Goal: Transaction & Acquisition: Purchase product/service

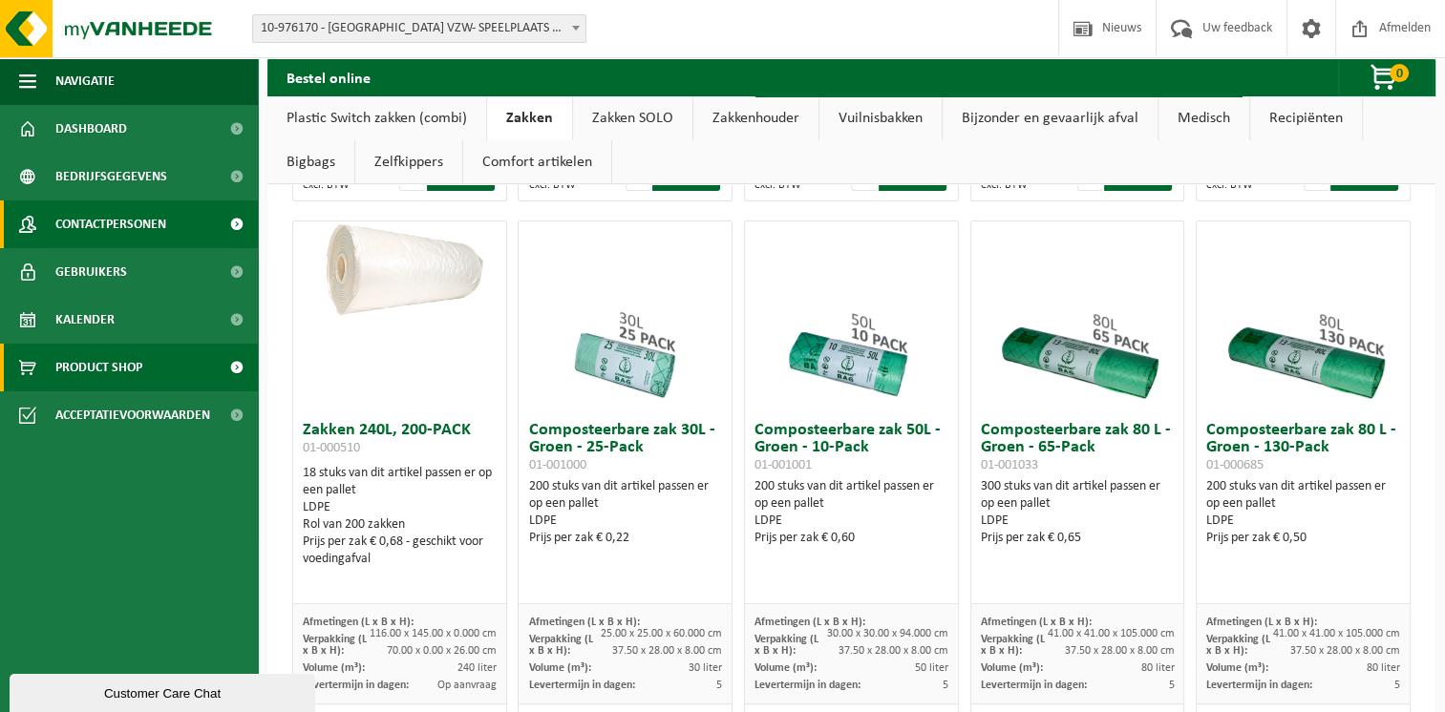
click at [148, 223] on span "Contactpersonen" at bounding box center [110, 225] width 111 height 48
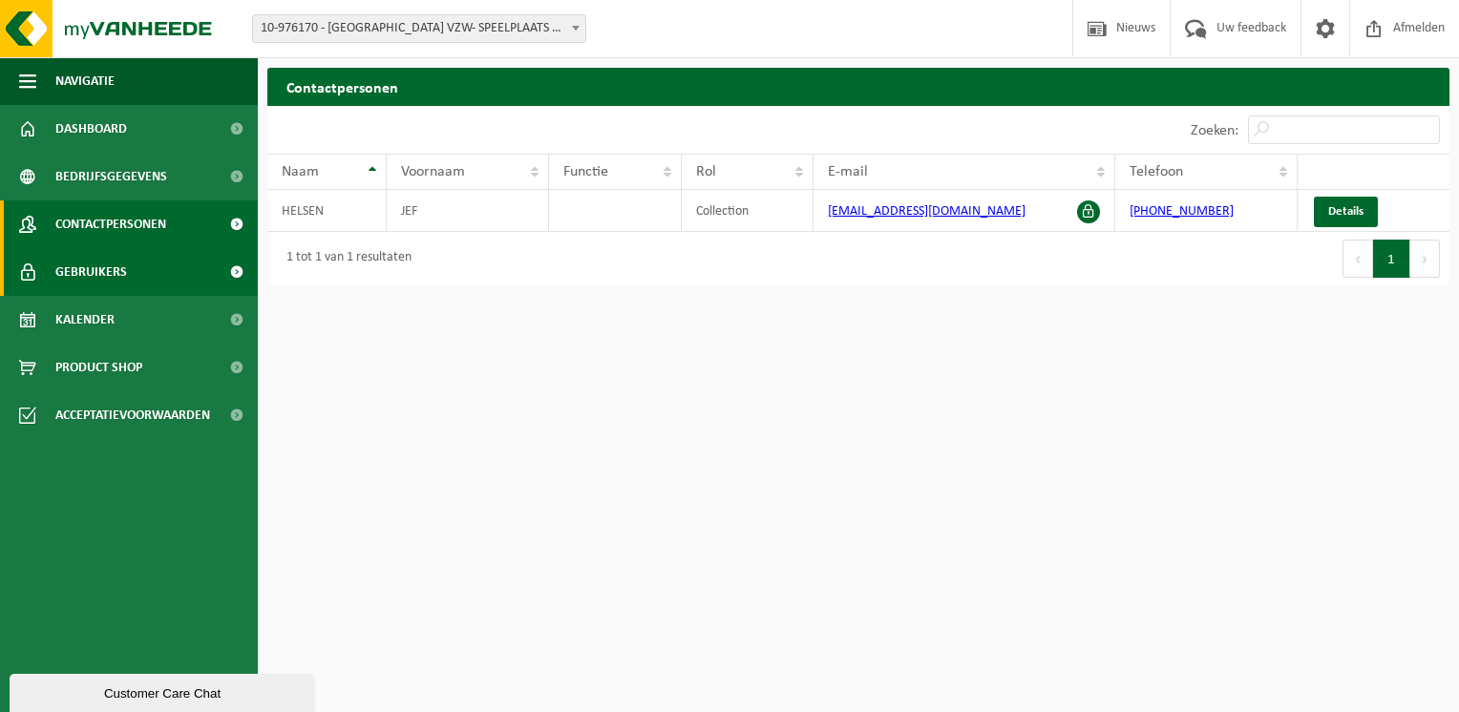
click at [109, 272] on span "Gebruikers" at bounding box center [91, 272] width 72 height 48
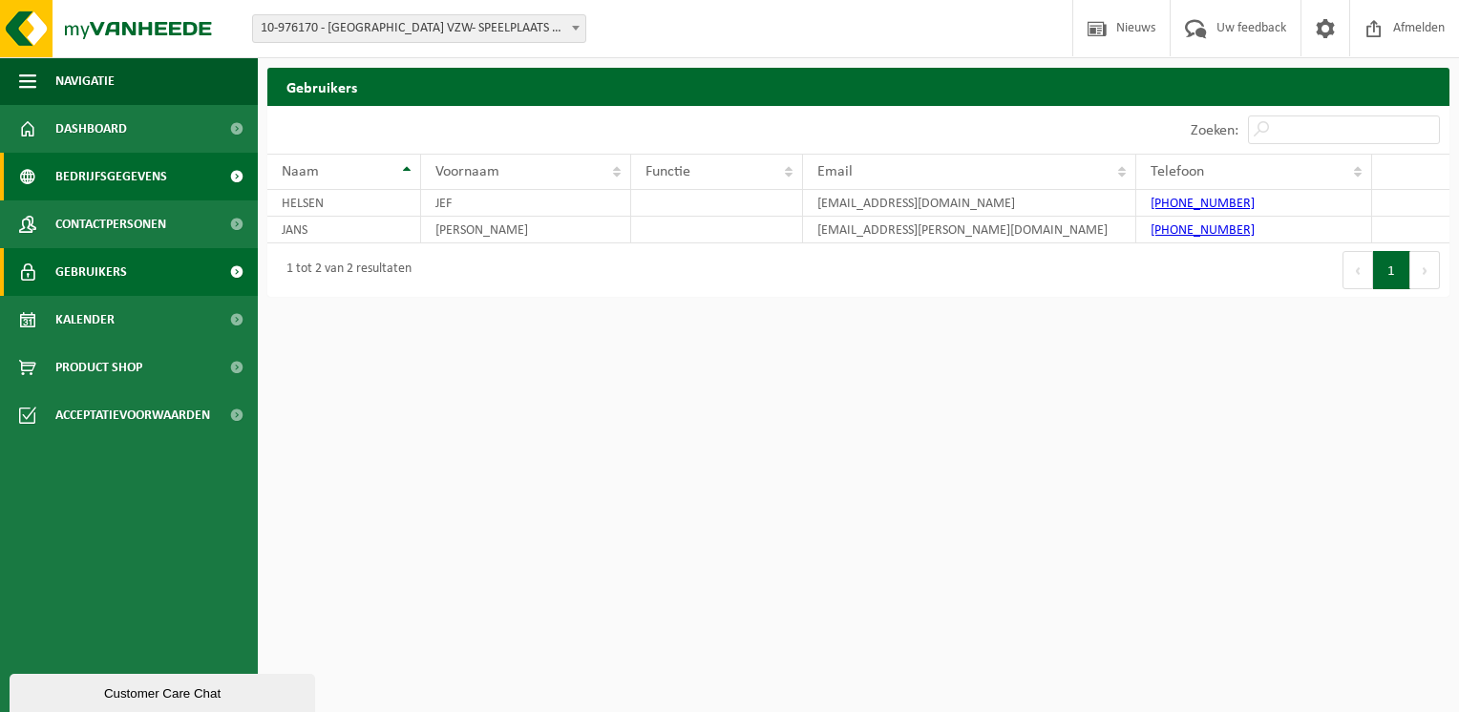
click at [99, 177] on span "Bedrijfsgegevens" at bounding box center [111, 177] width 112 height 48
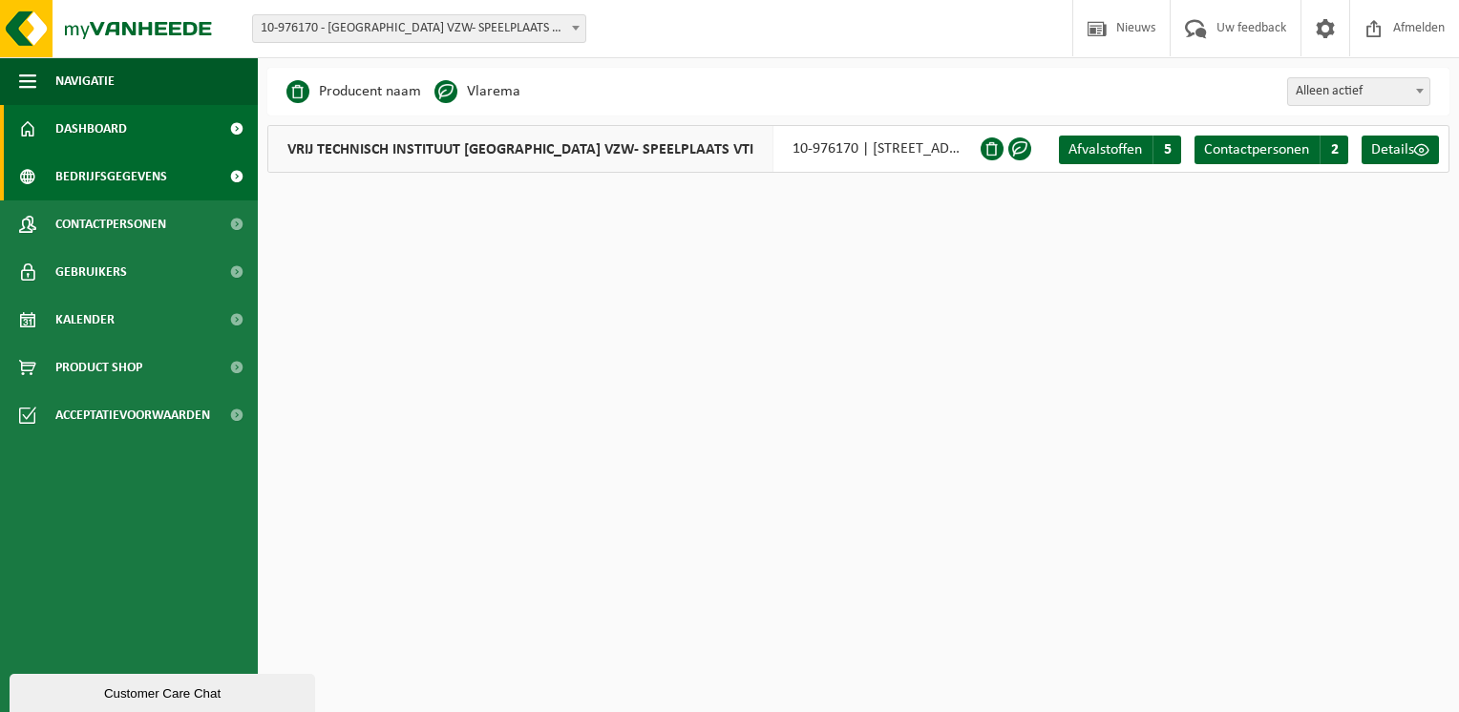
click at [76, 126] on span "Dashboard" at bounding box center [91, 129] width 72 height 48
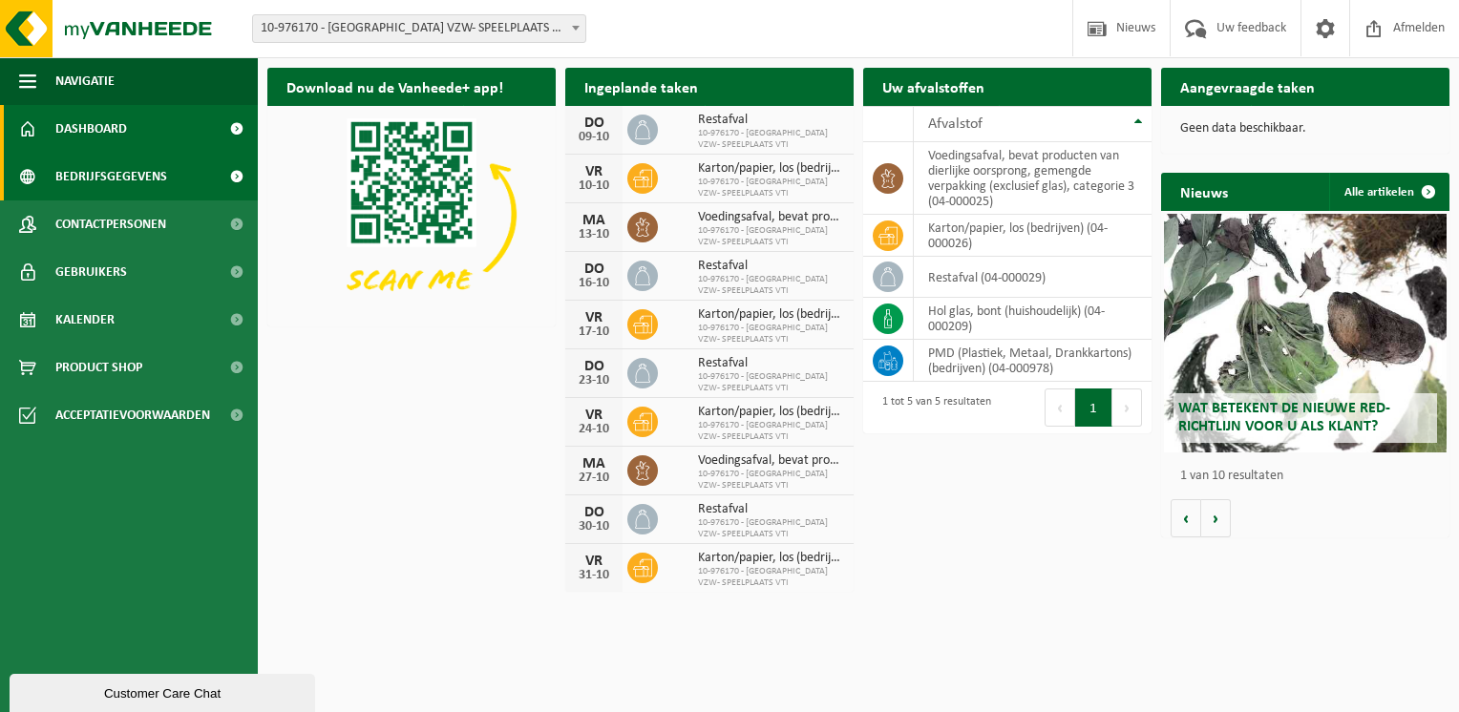
click at [119, 168] on span "Bedrijfsgegevens" at bounding box center [111, 177] width 112 height 48
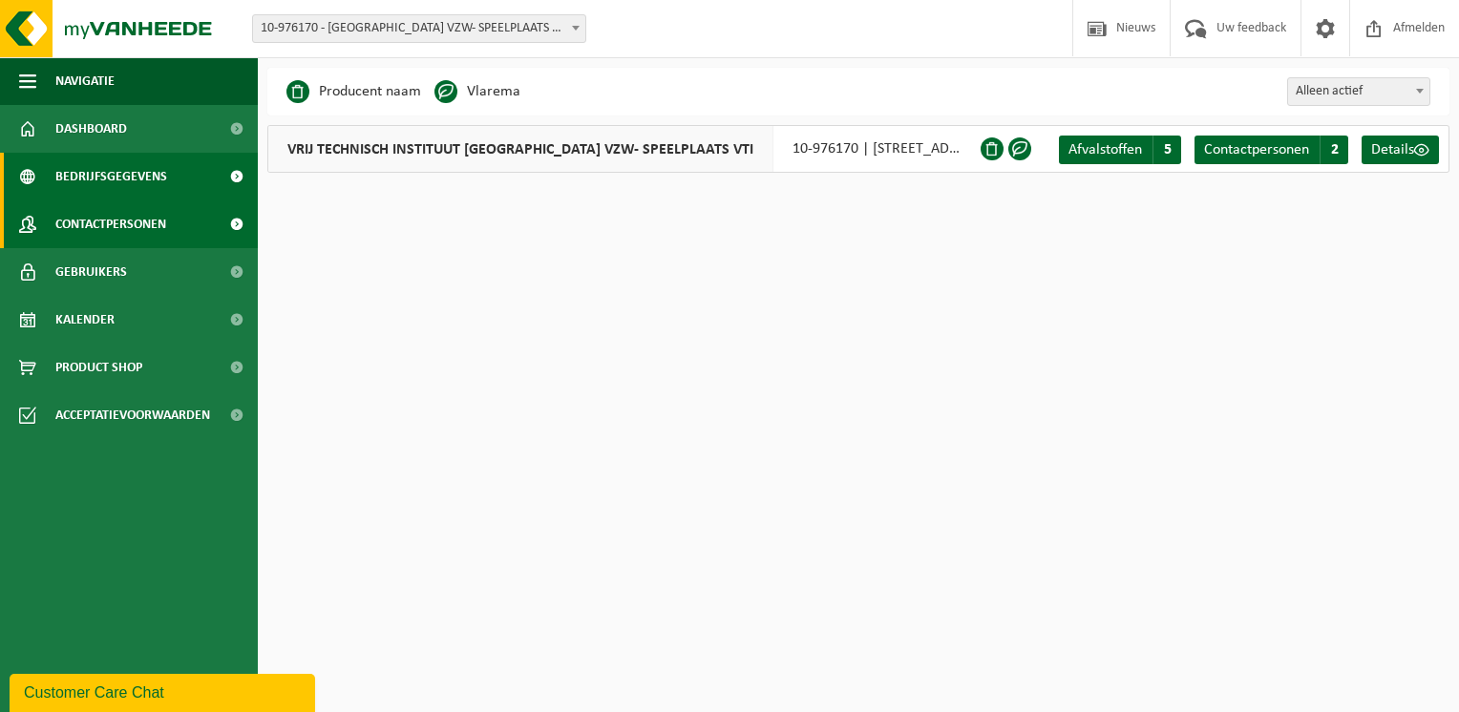
click at [126, 219] on span "Contactpersonen" at bounding box center [110, 225] width 111 height 48
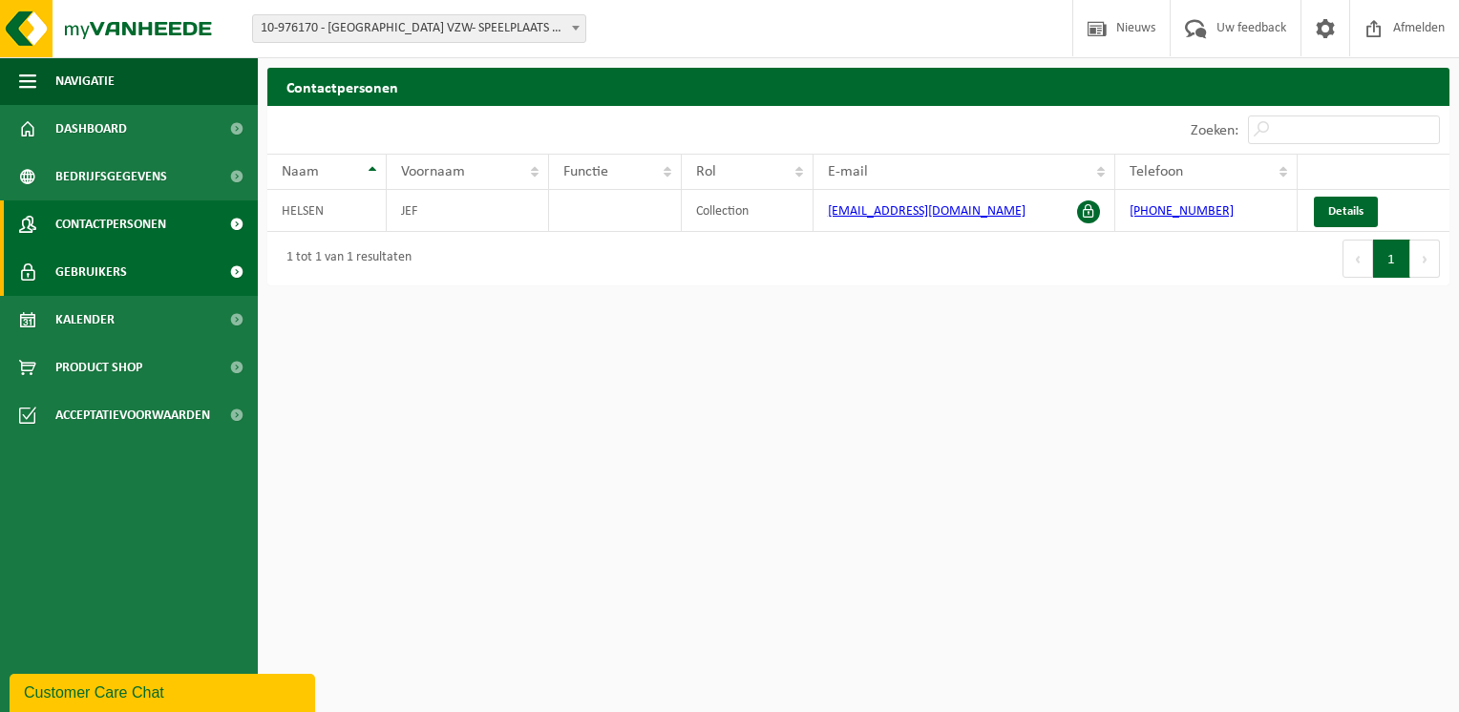
click at [119, 273] on span "Gebruikers" at bounding box center [91, 272] width 72 height 48
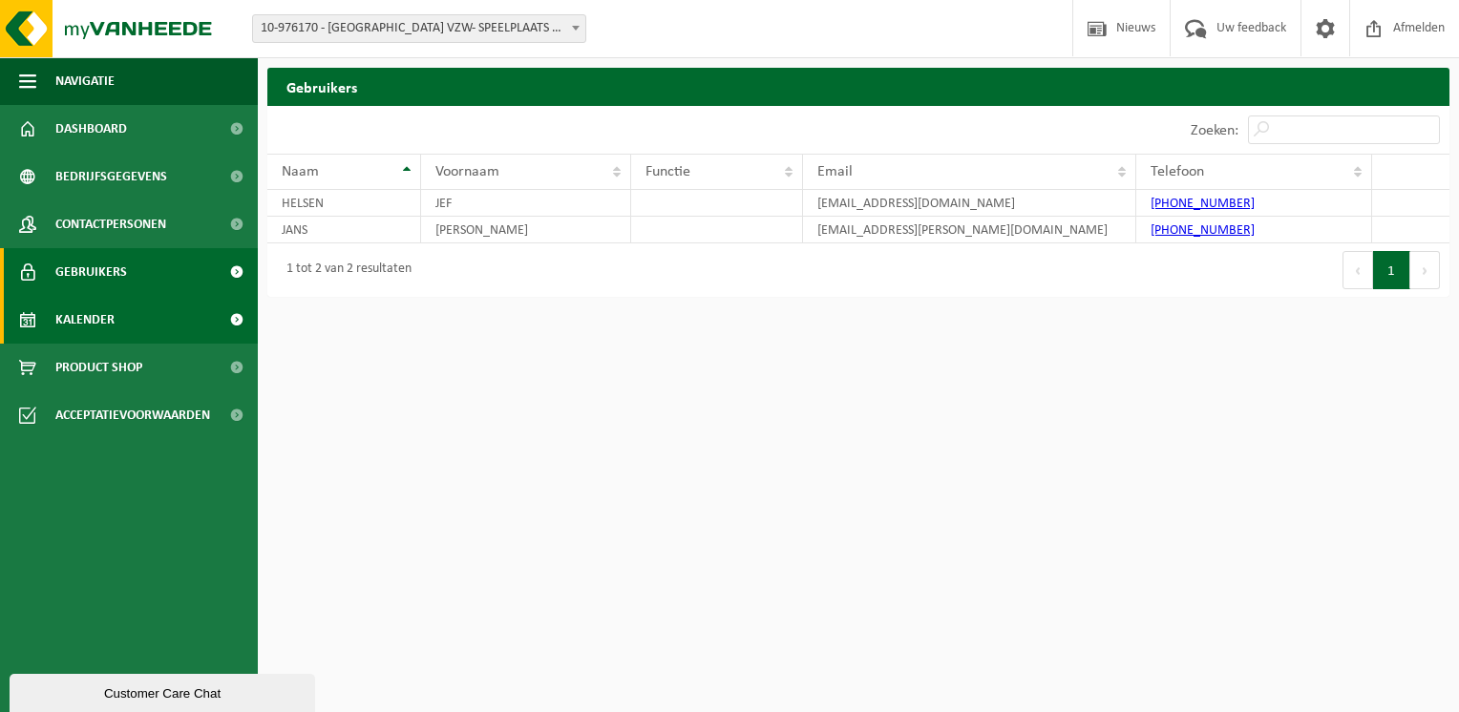
click at [107, 316] on span "Kalender" at bounding box center [84, 320] width 59 height 48
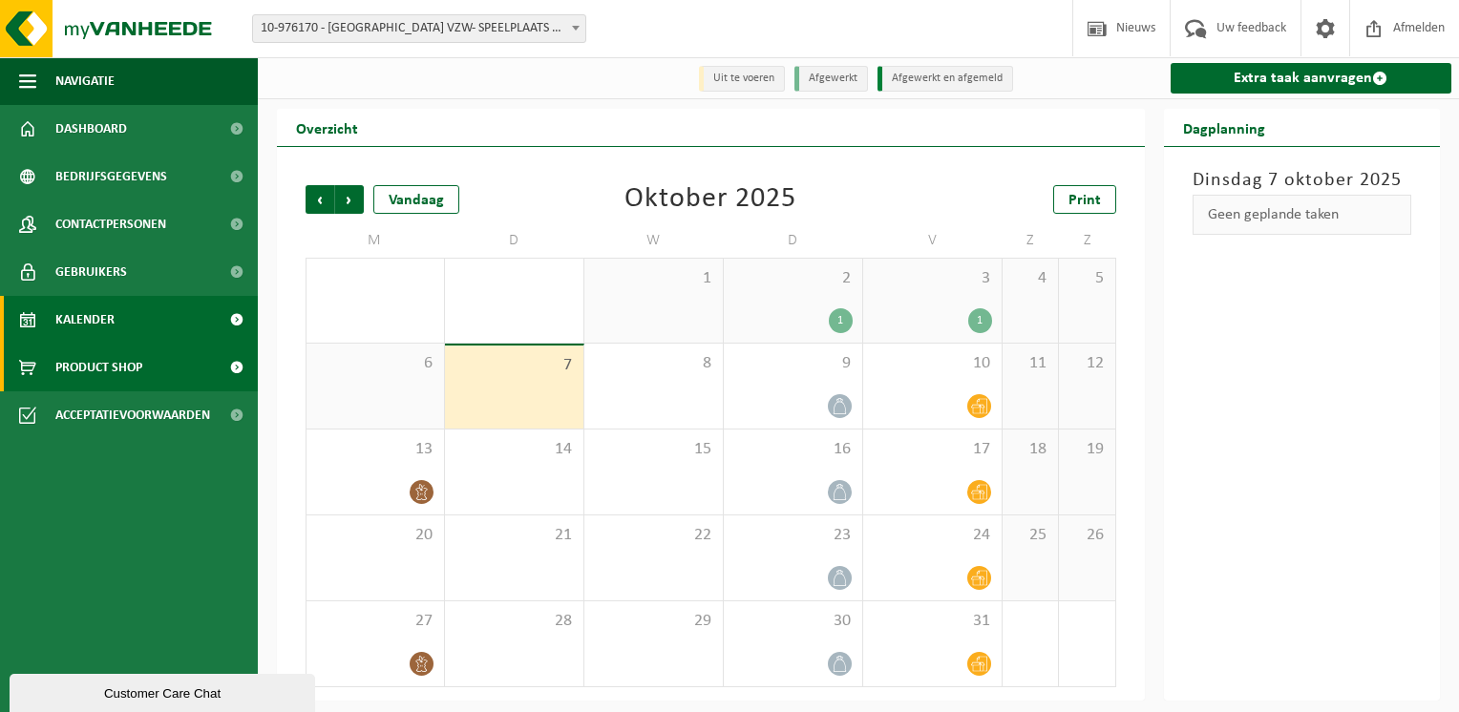
click at [107, 361] on span "Product Shop" at bounding box center [98, 368] width 87 height 48
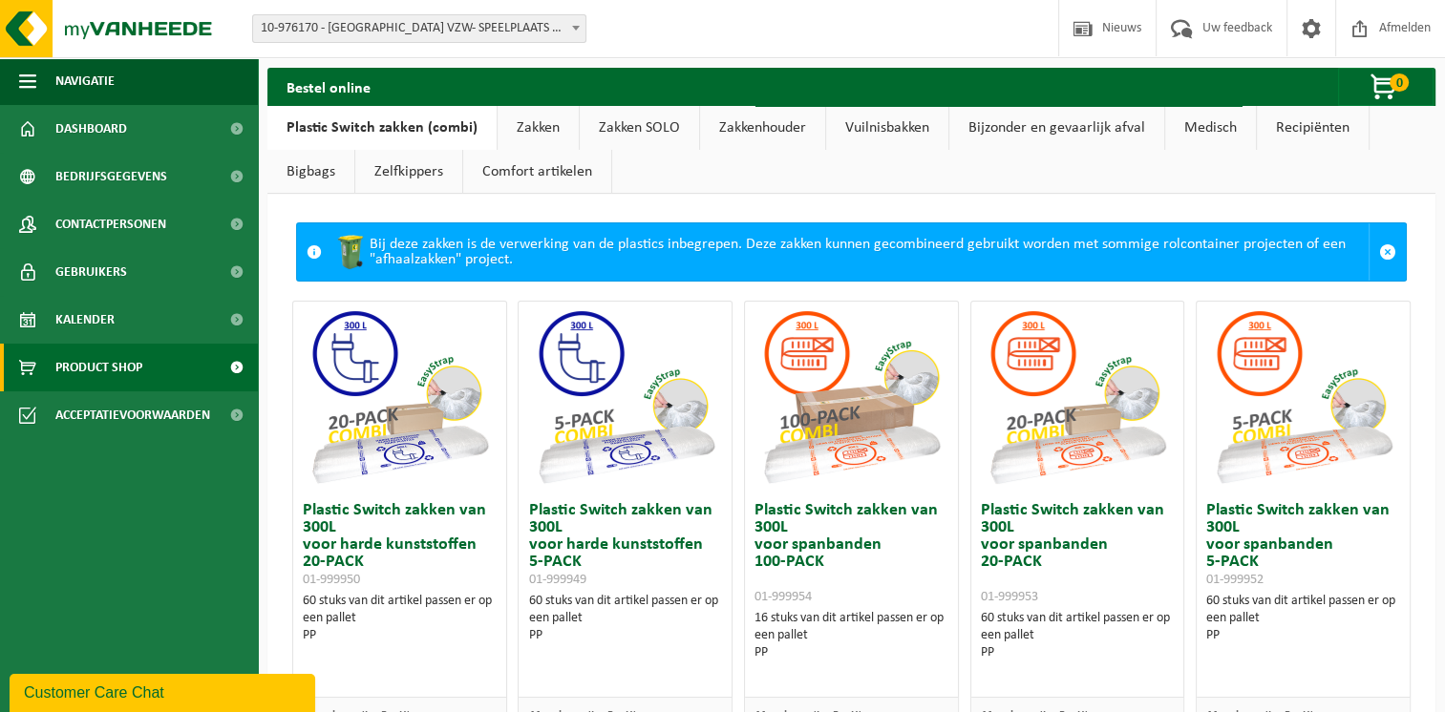
click at [527, 134] on link "Zakken" at bounding box center [537, 128] width 81 height 44
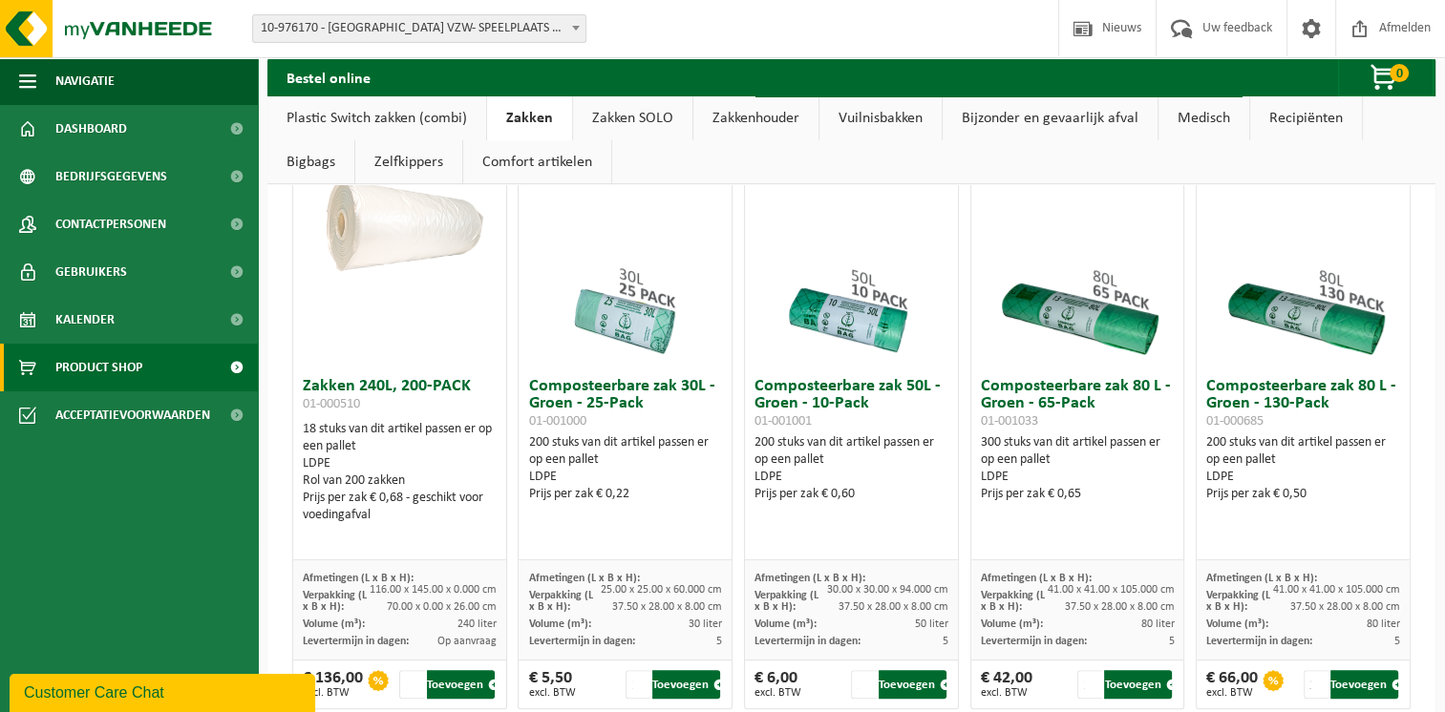
scroll to position [764, 0]
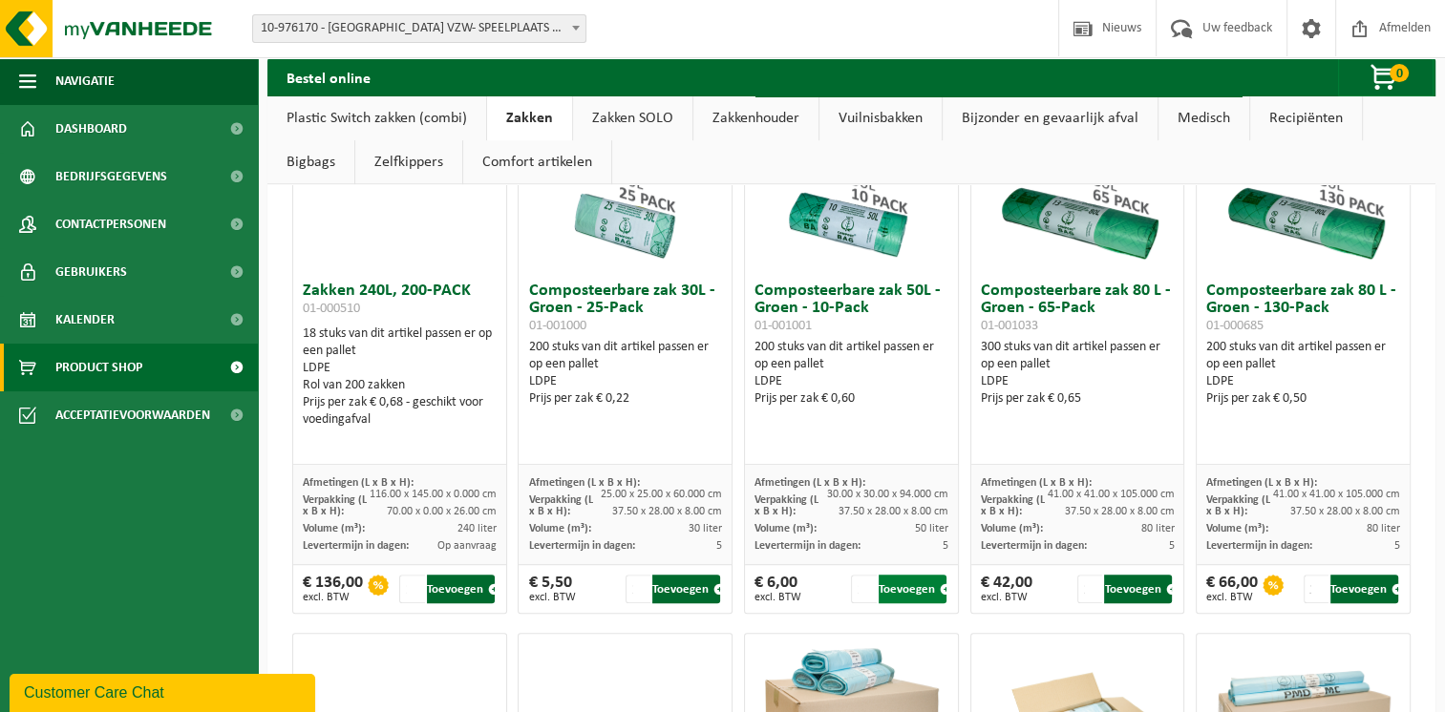
click at [896, 584] on button "Toevoegen" at bounding box center [912, 589] width 68 height 29
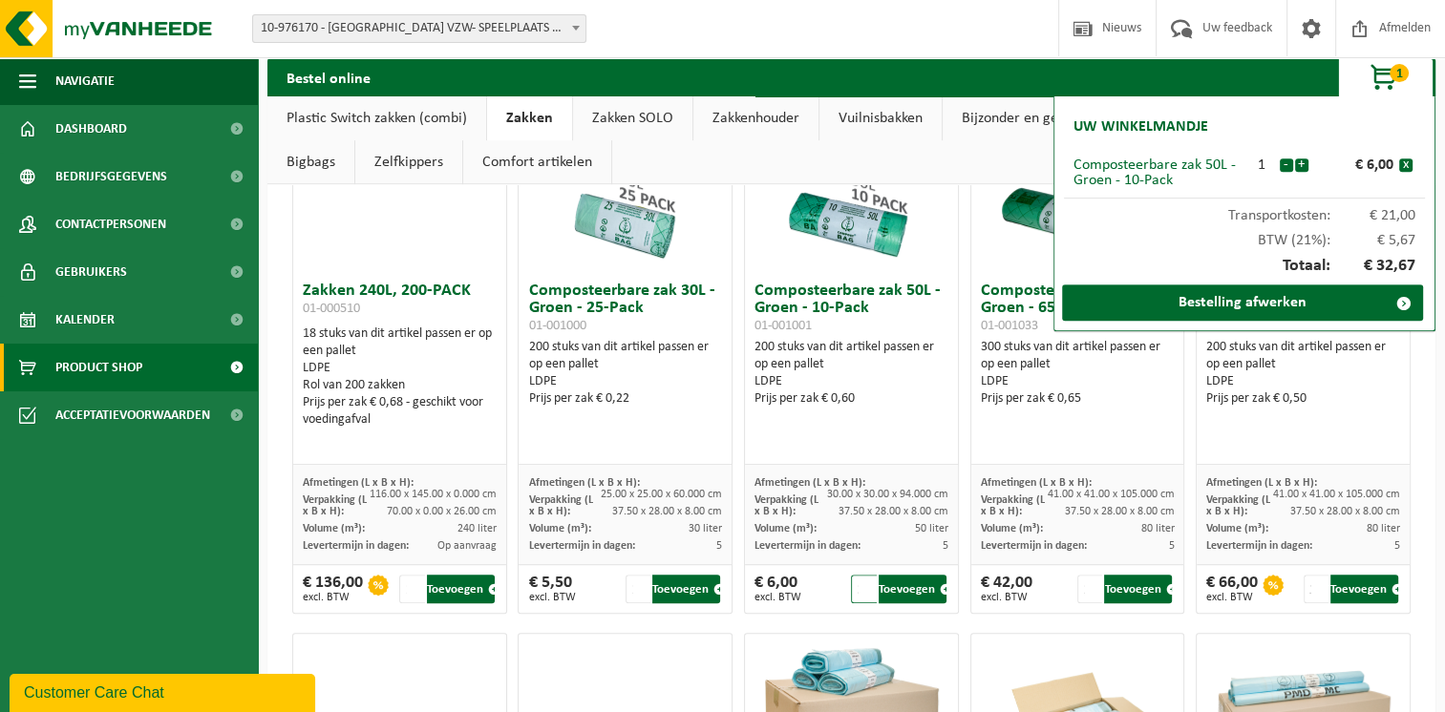
click at [859, 584] on input "2" at bounding box center [863, 589] width 25 height 29
click at [859, 584] on input "3" at bounding box center [863, 589] width 25 height 29
click at [1302, 163] on button "+" at bounding box center [1301, 165] width 13 height 13
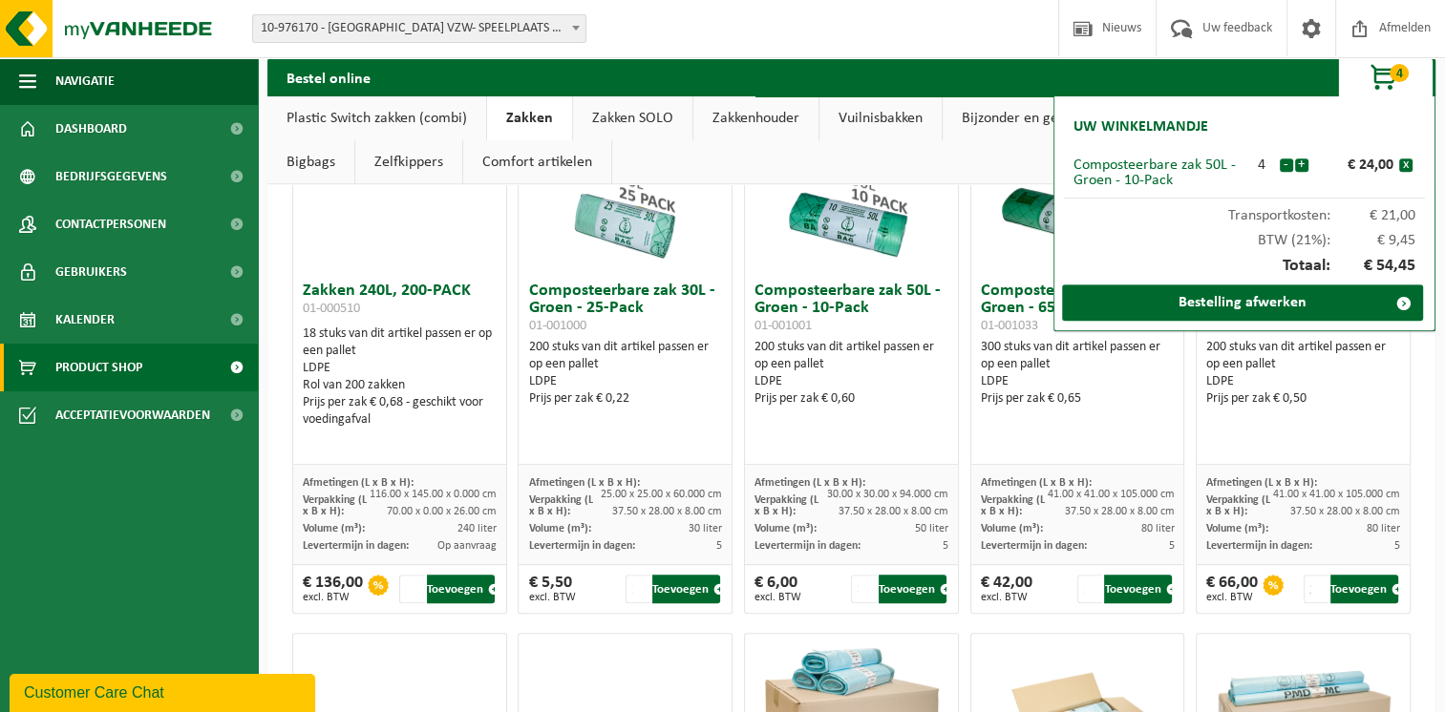
click at [1302, 163] on button "+" at bounding box center [1301, 165] width 13 height 13
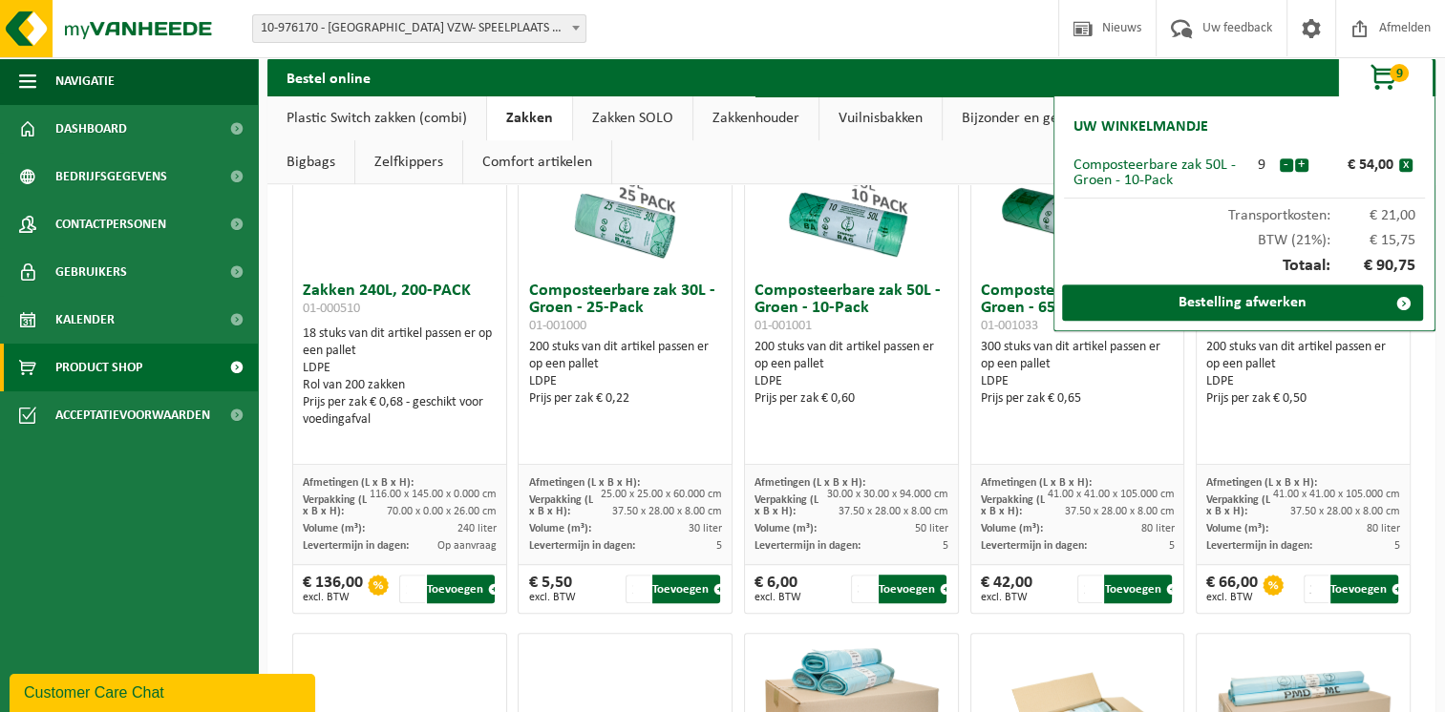
click at [1302, 163] on button "+" at bounding box center [1301, 165] width 13 height 13
click at [860, 592] on input "2" at bounding box center [863, 589] width 25 height 29
type input "1"
click at [860, 592] on input "1" at bounding box center [863, 589] width 25 height 29
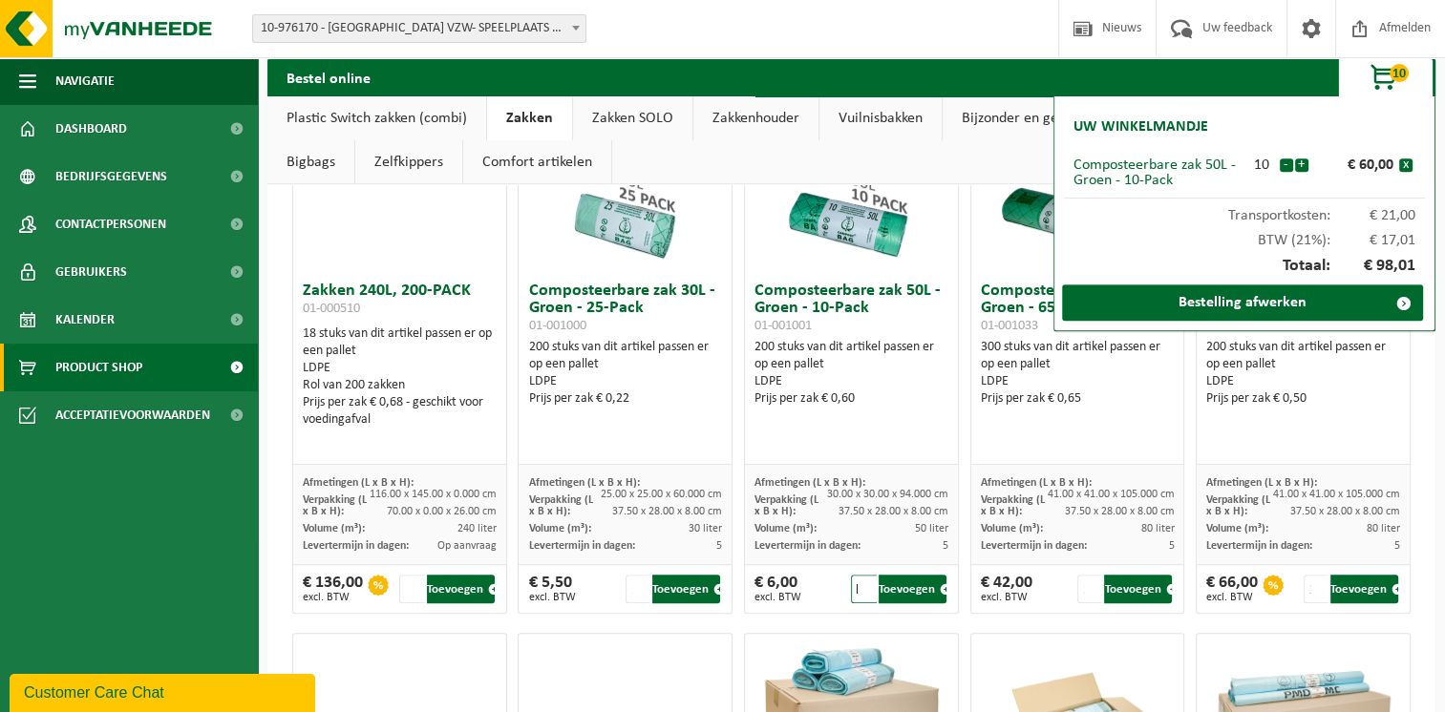
click at [860, 592] on input "1" at bounding box center [863, 589] width 25 height 29
click at [940, 596] on span "button" at bounding box center [946, 589] width 12 height 12
click at [1087, 357] on div "300 stuks van dit artikel passen er op een pallet LDPE Prijs per zak € 0,65" at bounding box center [1078, 373] width 194 height 69
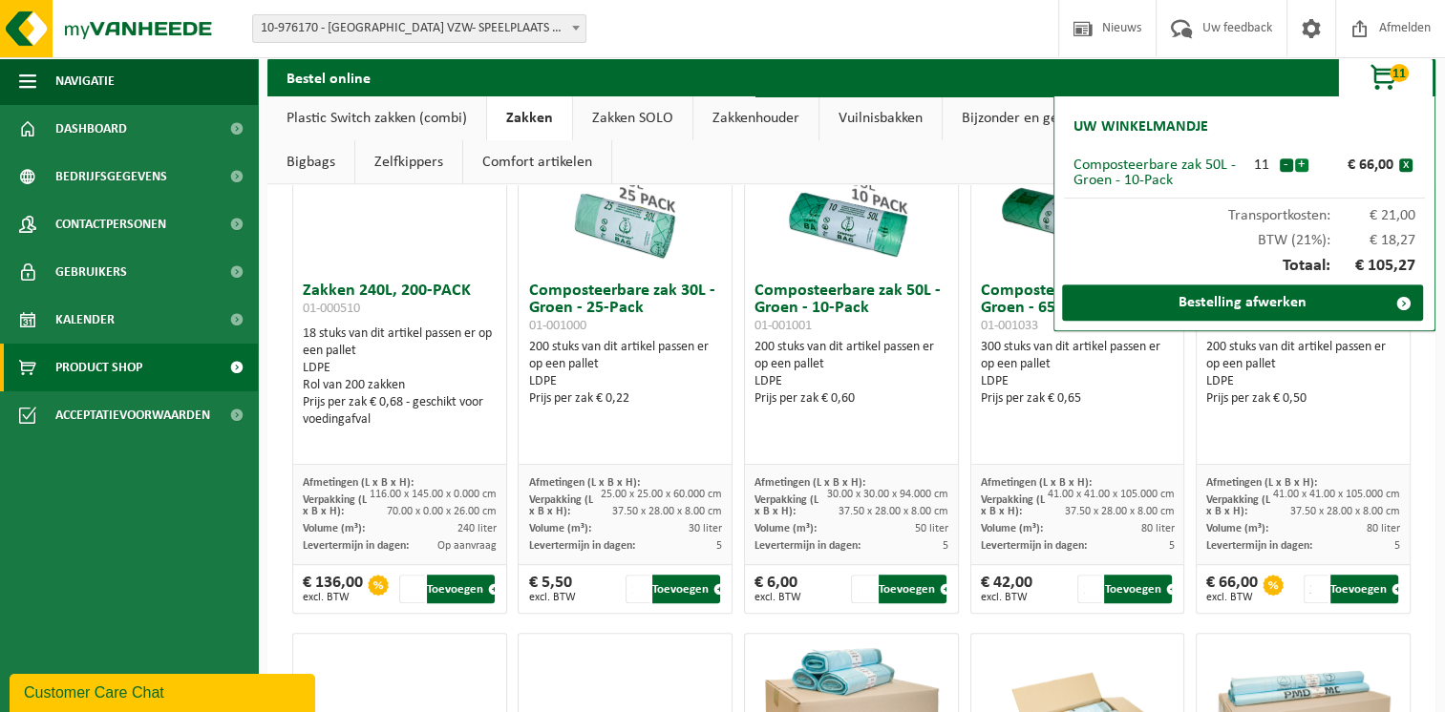
click at [1301, 166] on button "+" at bounding box center [1301, 165] width 13 height 13
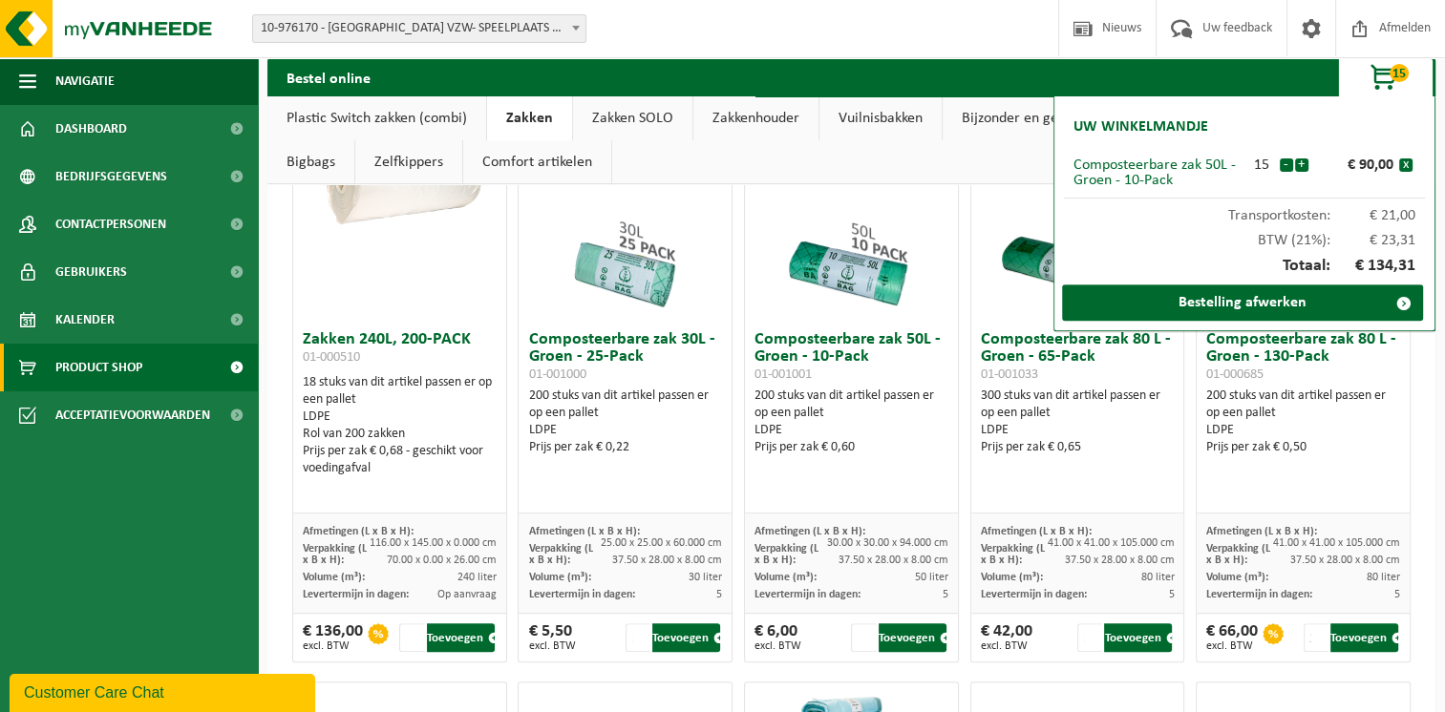
scroll to position [668, 0]
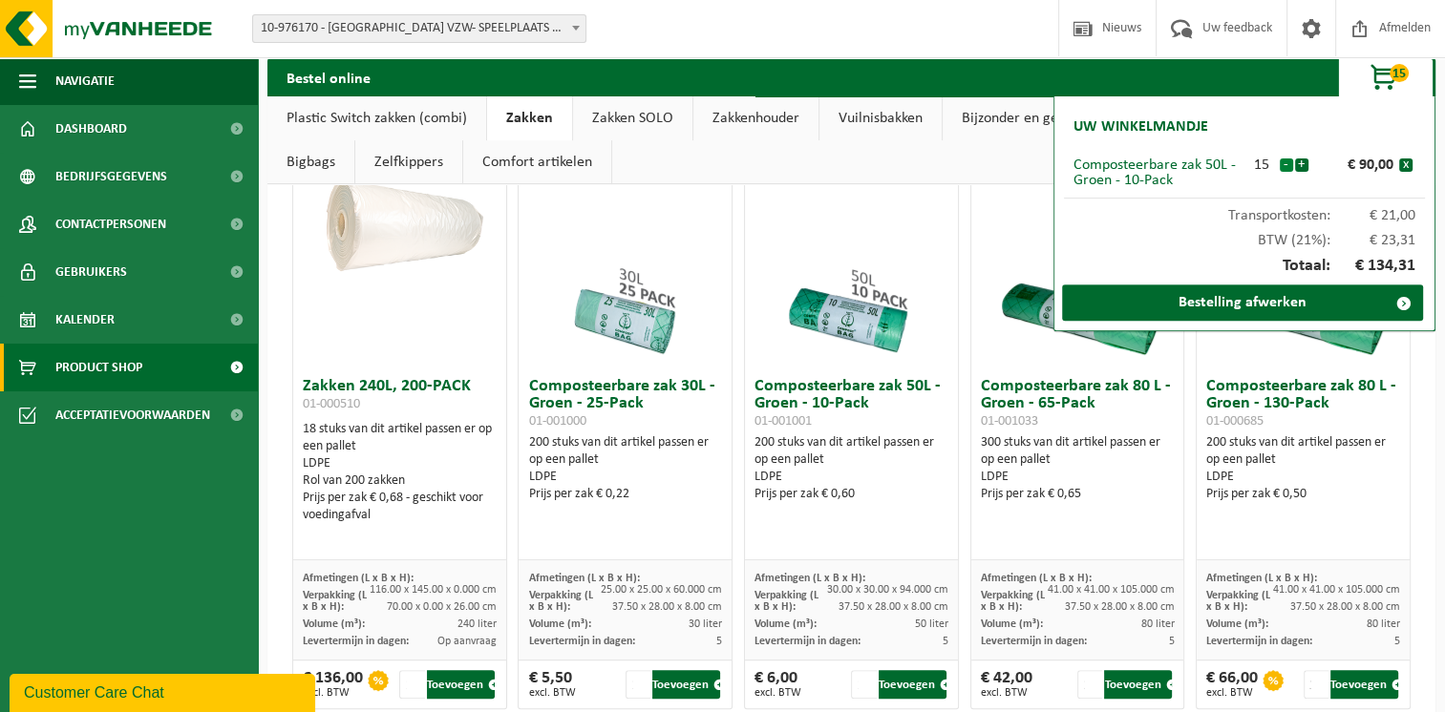
click at [1283, 165] on button "-" at bounding box center [1286, 165] width 13 height 13
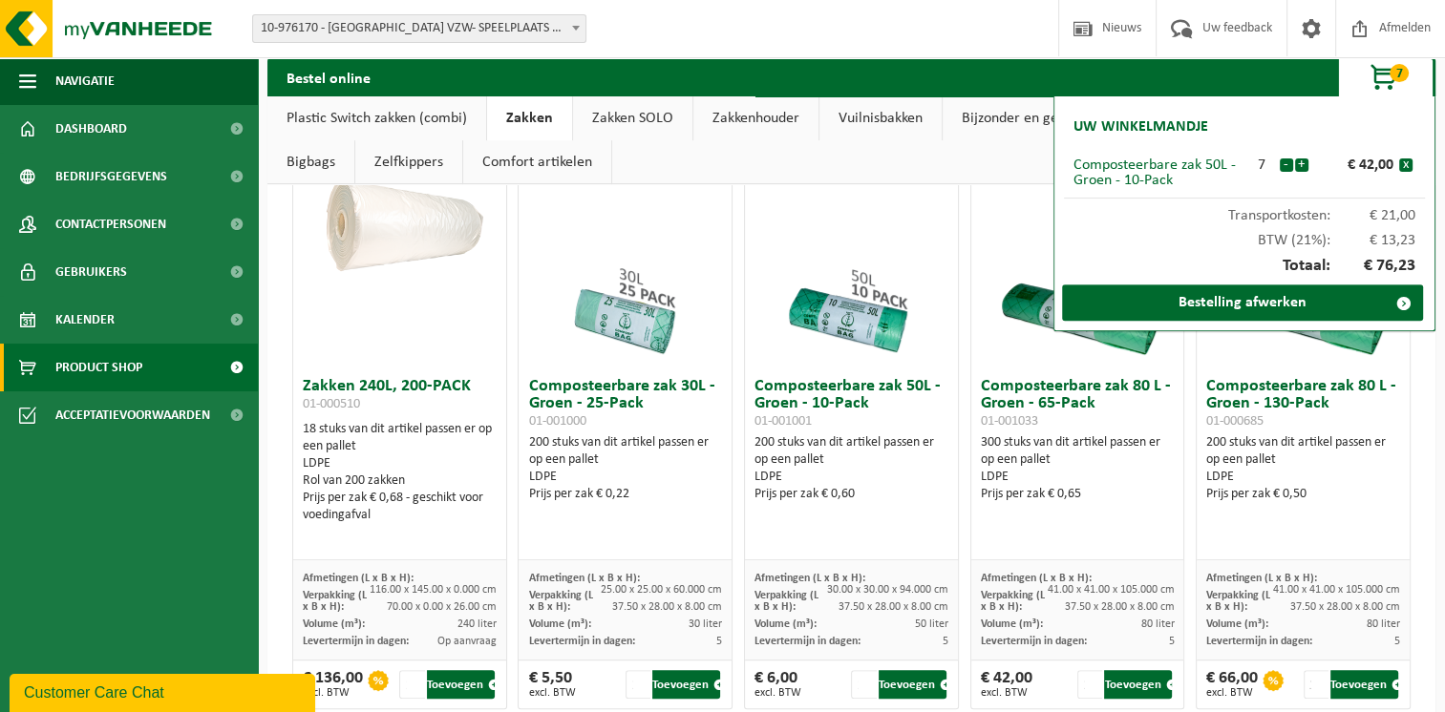
click at [1283, 165] on button "-" at bounding box center [1286, 165] width 13 height 13
click at [1283, 165] on ul "Plastic Switch zakken (combi) Zakken Zakken SOLO Zakkenhouder Vuilnisbakken Bij…" at bounding box center [851, 140] width 1168 height 88
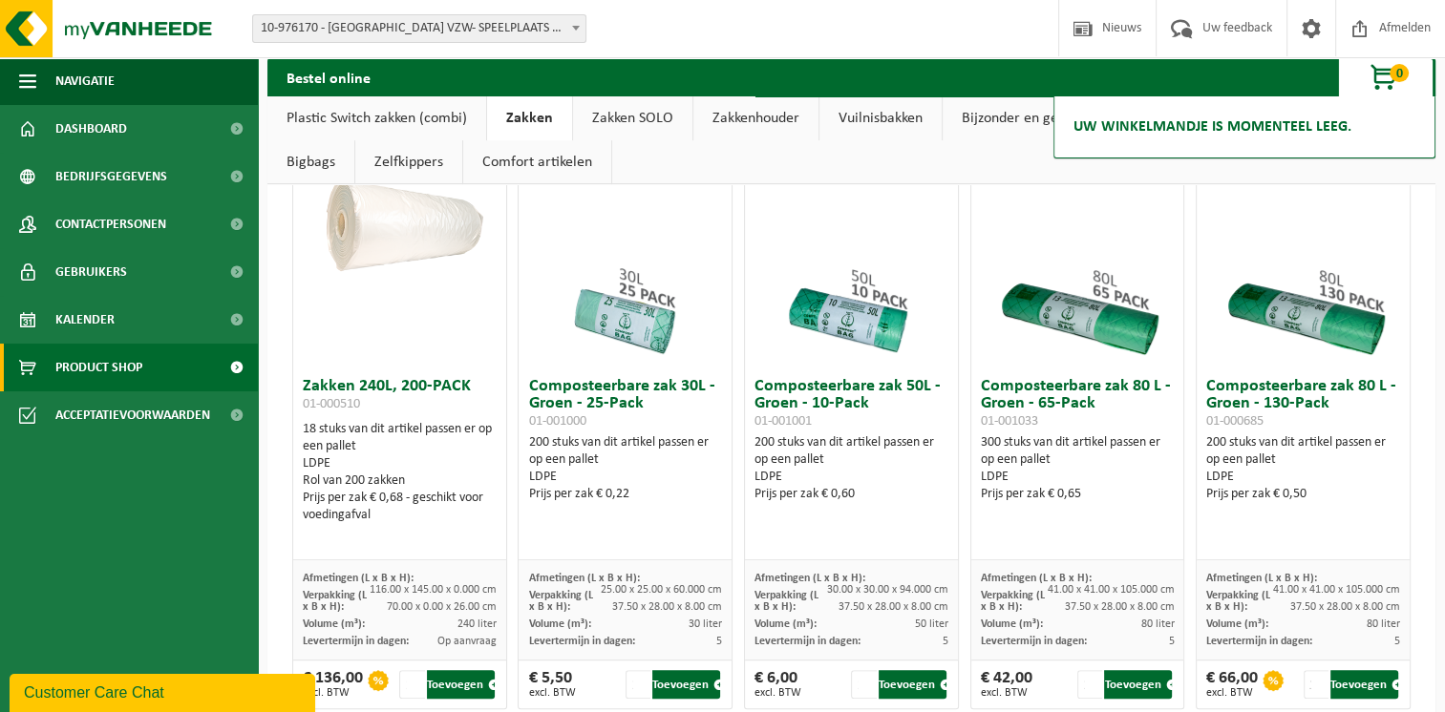
click at [1283, 165] on ul "Plastic Switch zakken (combi) Zakken Zakken SOLO Zakkenhouder Vuilnisbakken Bij…" at bounding box center [851, 140] width 1168 height 88
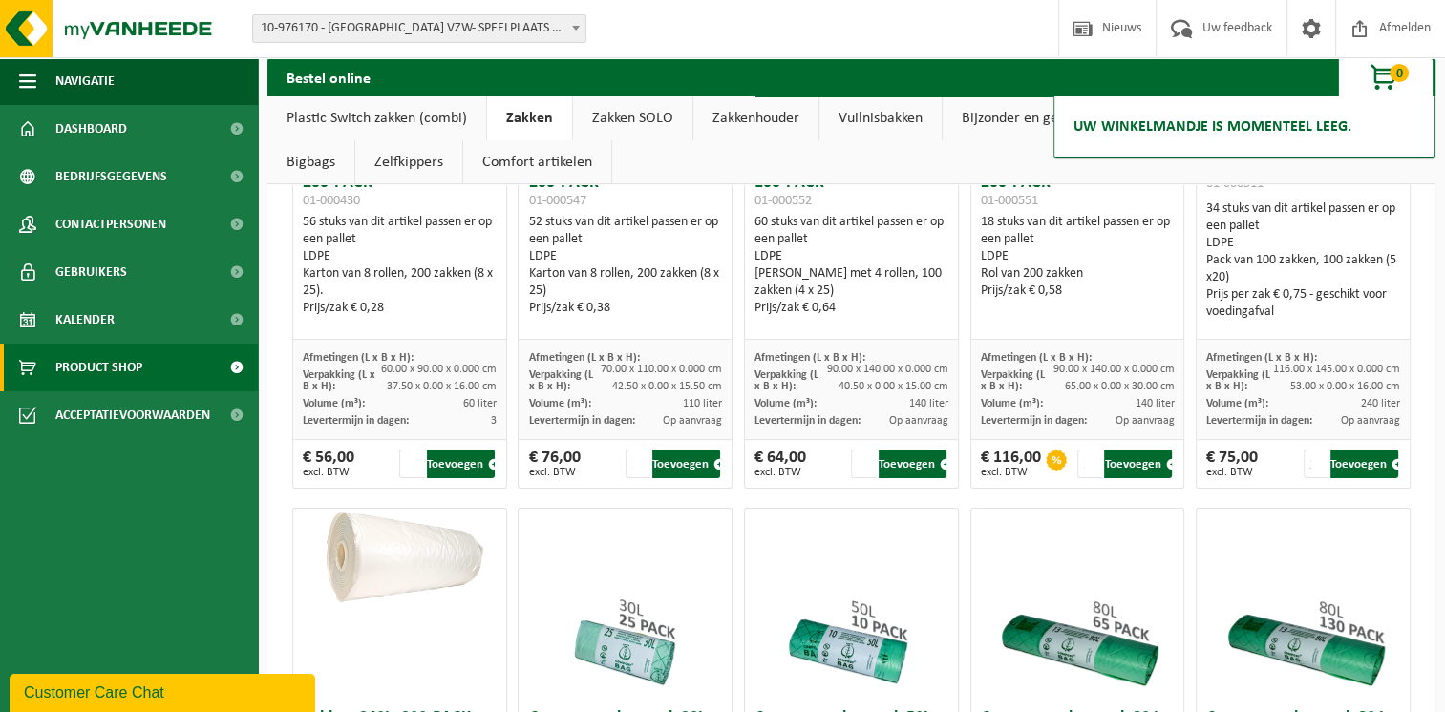
scroll to position [286, 0]
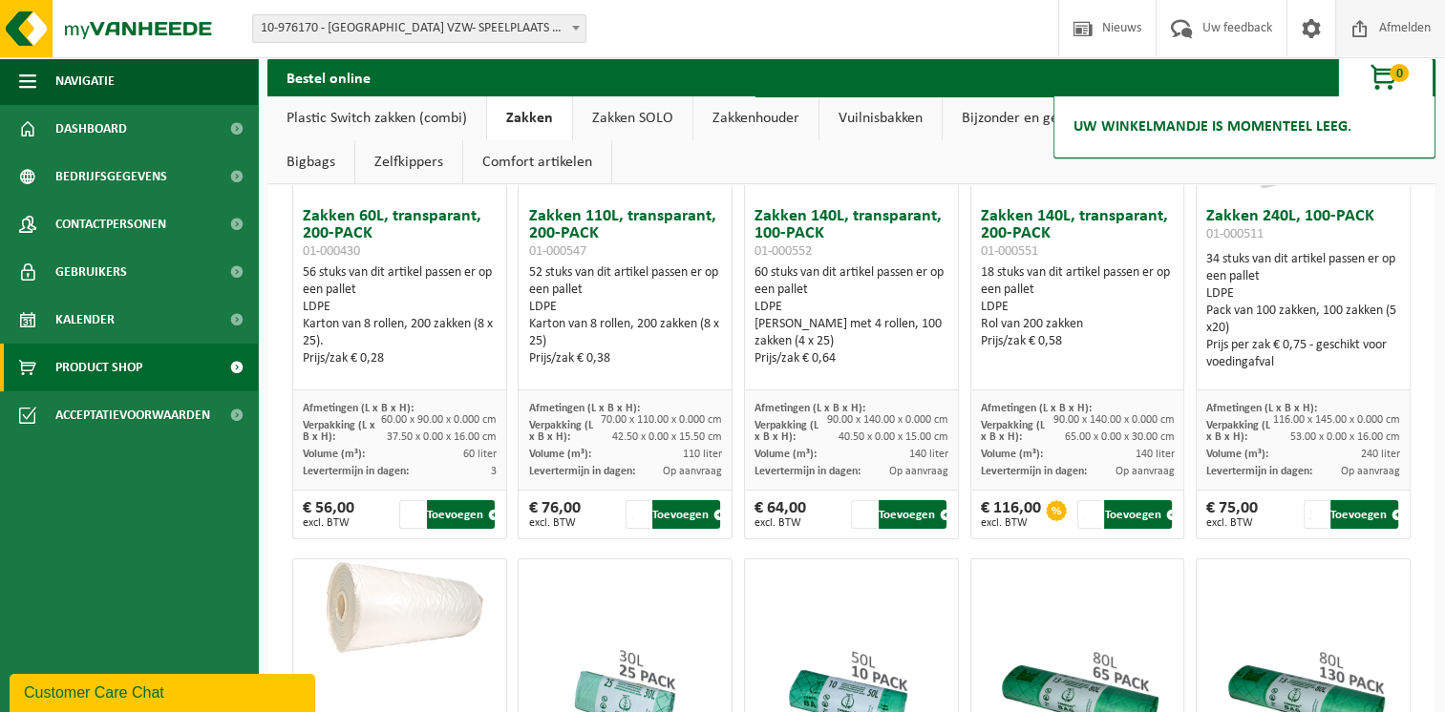
click at [1413, 27] on span "Afmelden" at bounding box center [1404, 28] width 61 height 56
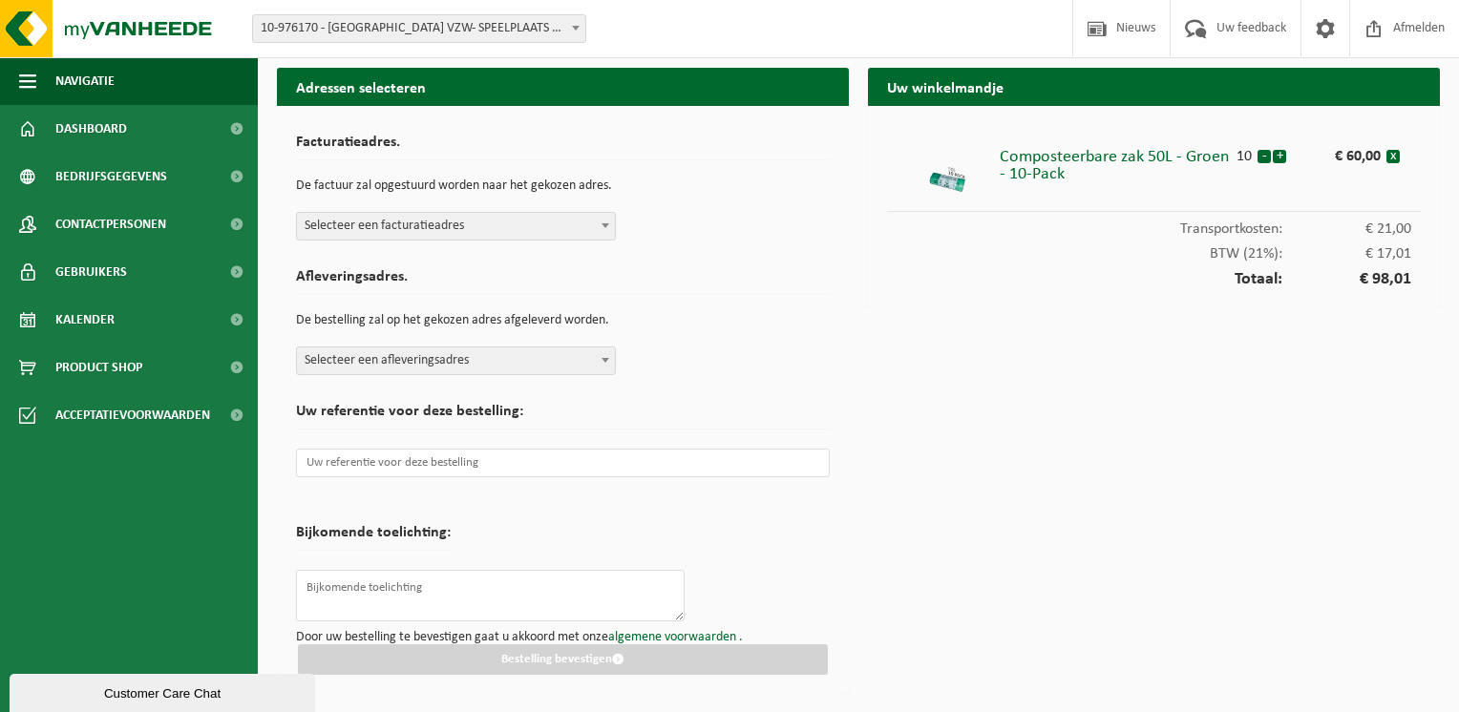
click at [1193, 338] on div "Uw winkelmandje Composteerbare zak 50L - Groen - 10-Pack 10 - + € 60,00 x Trans…" at bounding box center [1153, 386] width 591 height 636
click at [955, 181] on img at bounding box center [948, 167] width 57 height 57
click at [1039, 166] on div "Composteerbare zak 50L - Groen - 10-Pack" at bounding box center [1116, 161] width 232 height 44
click at [1046, 157] on div "Composteerbare zak 50L - Groen - 10-Pack" at bounding box center [1116, 161] width 232 height 44
click at [1048, 184] on li "Composteerbare zak 50L - Groen - 10-Pack 10 - + € 60,00 x" at bounding box center [1154, 168] width 534 height 87
